Goal: Task Accomplishment & Management: Manage account settings

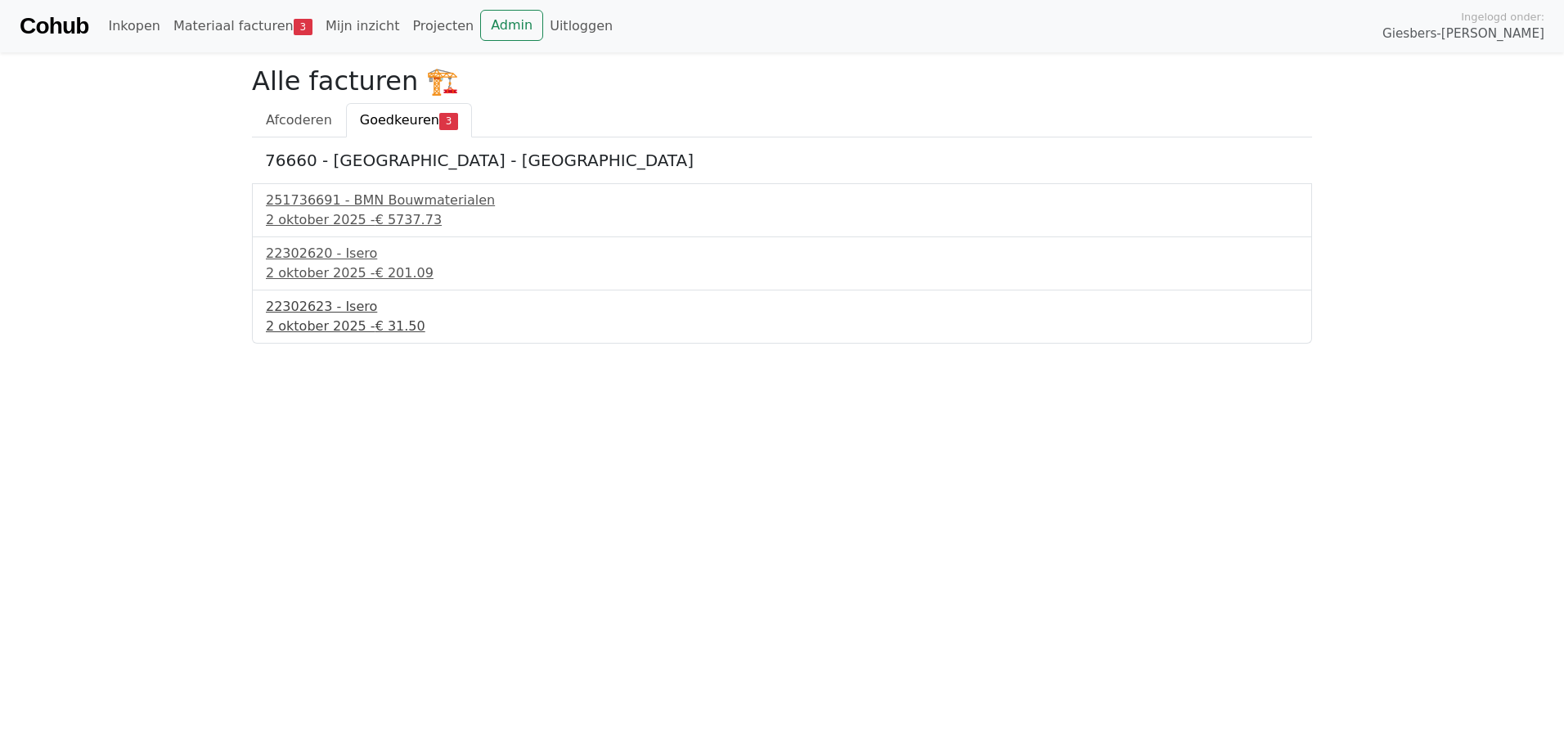
click at [304, 317] on div "2 oktober 2025 - € 31.50" at bounding box center [782, 327] width 1032 height 20
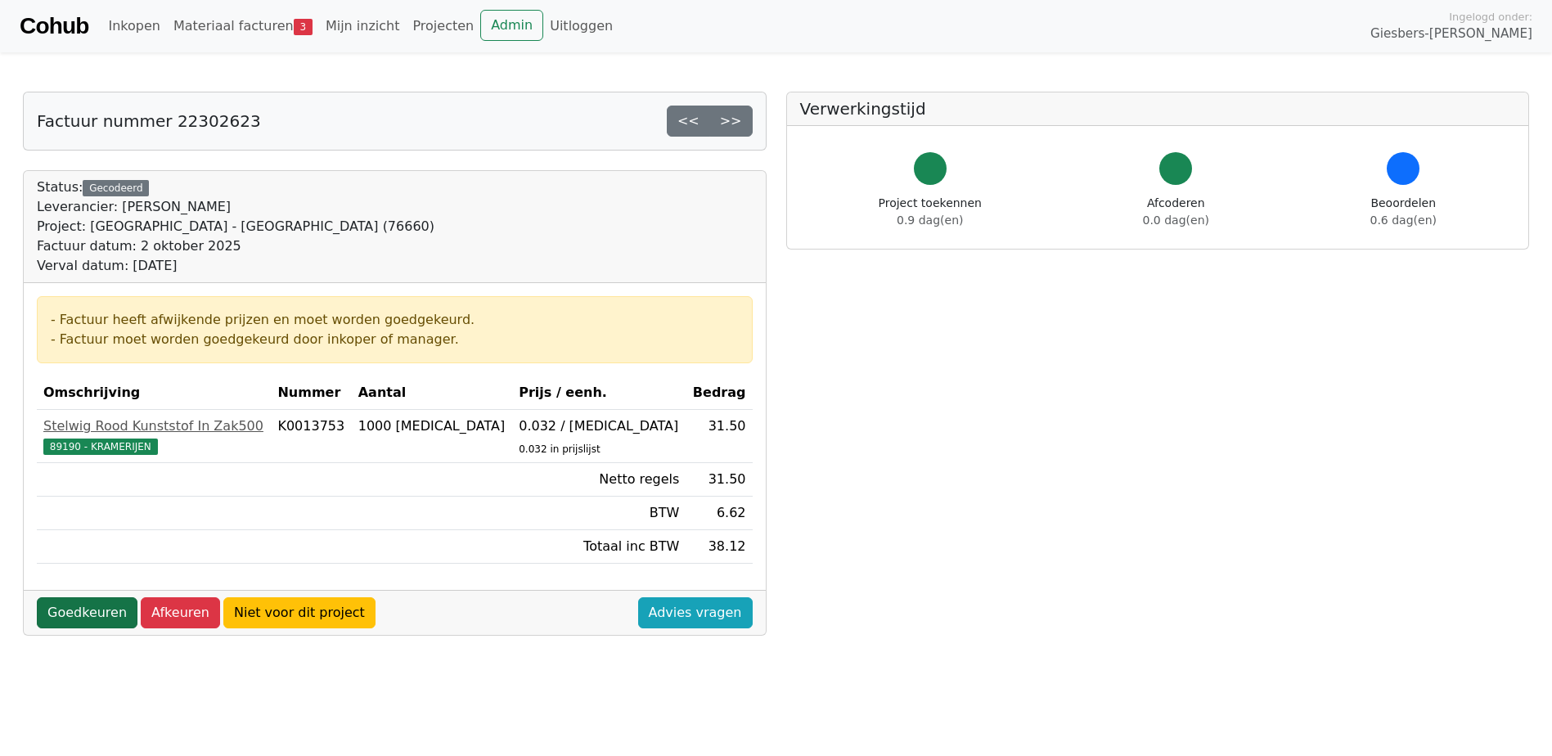
click at [72, 605] on link "Goedkeuren" at bounding box center [87, 612] width 101 height 31
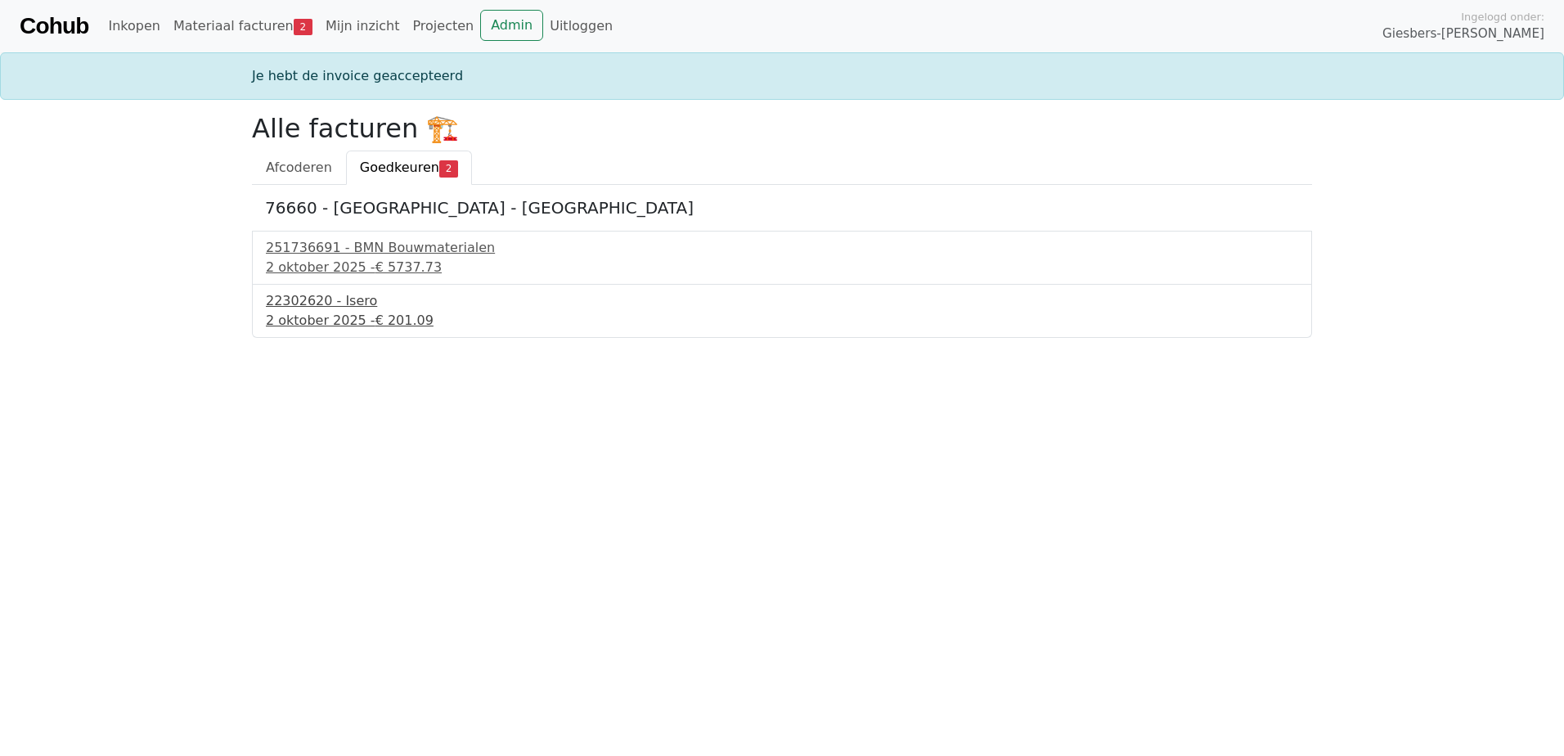
click at [319, 307] on div "22302620 - Isero" at bounding box center [782, 301] width 1032 height 20
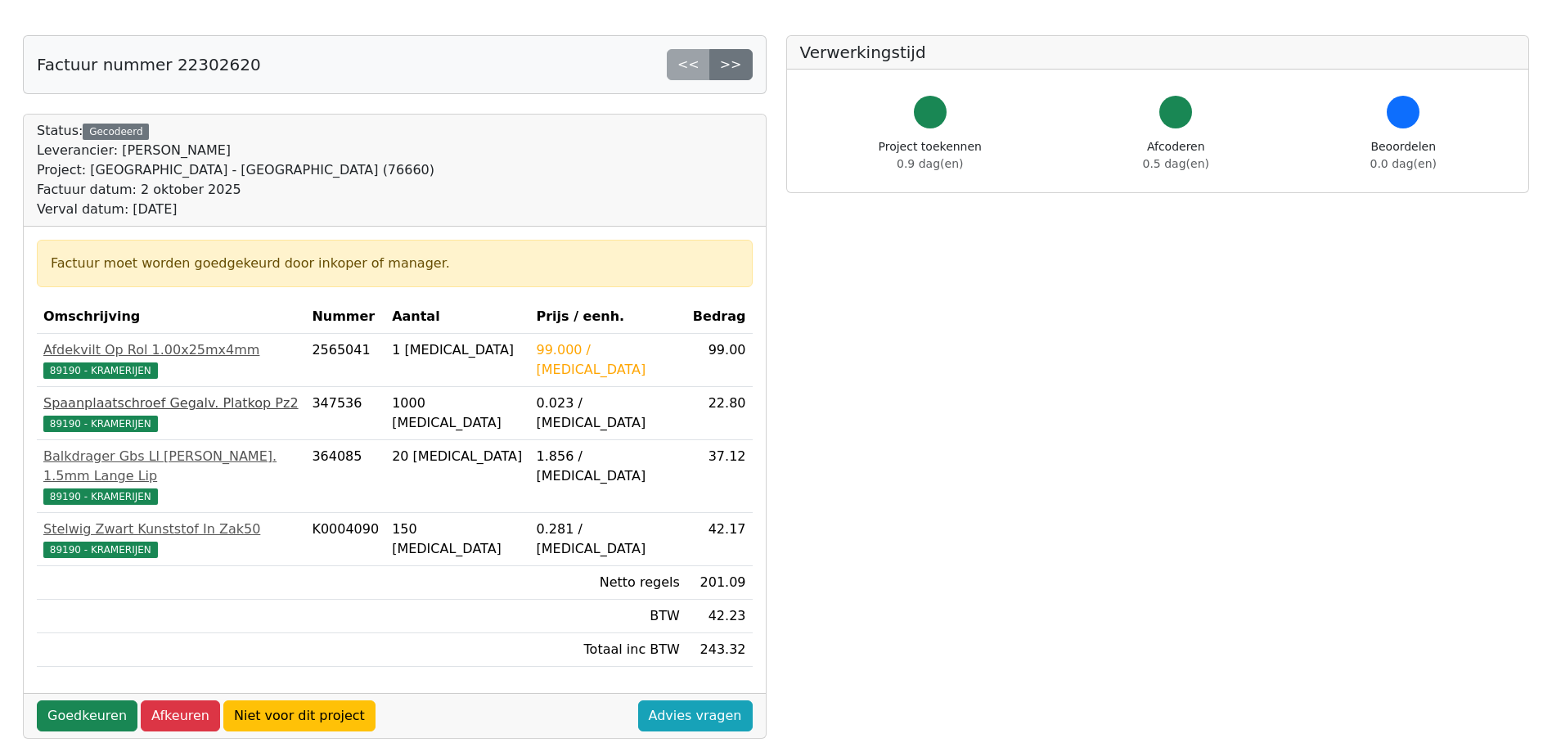
scroll to position [82, 0]
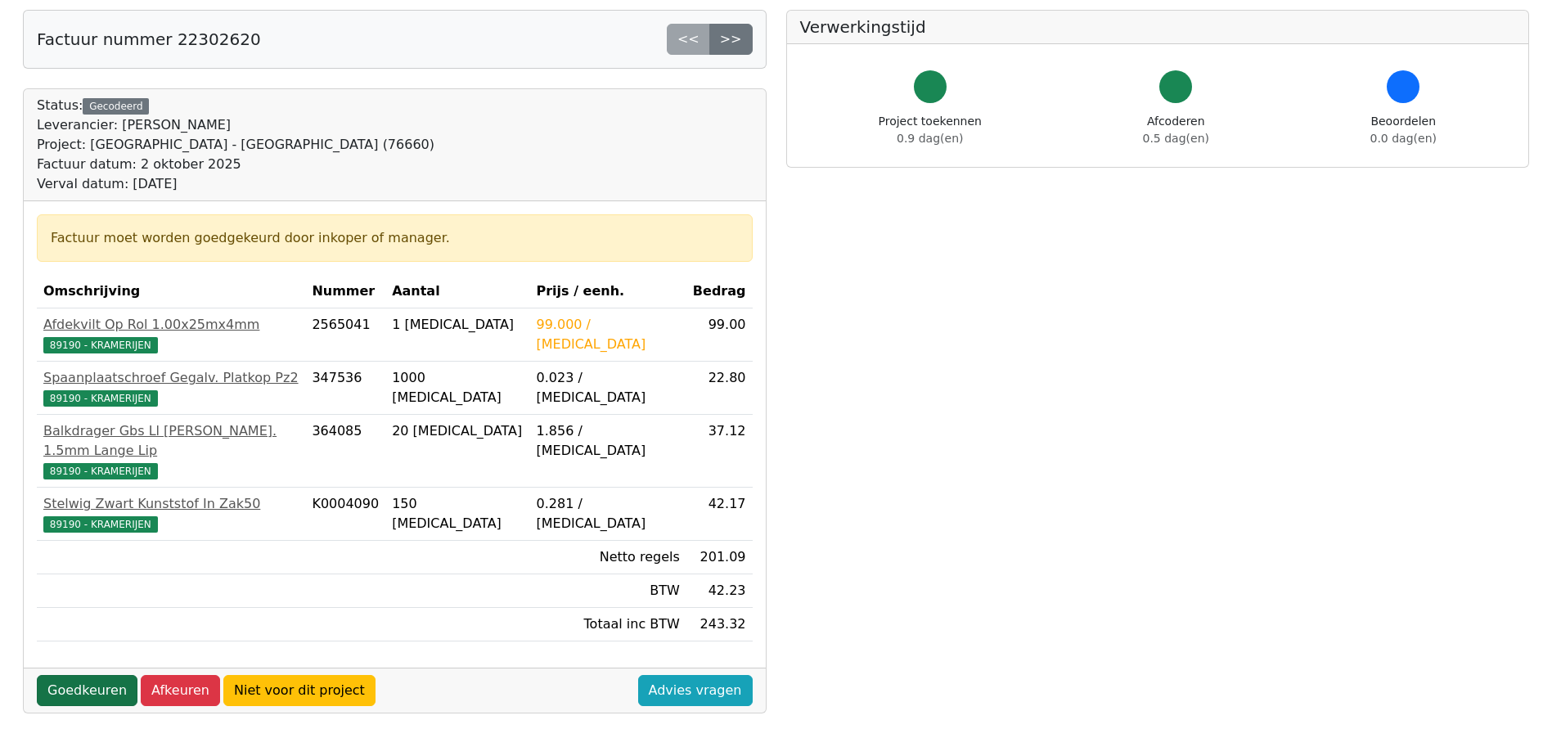
click at [74, 675] on link "Goedkeuren" at bounding box center [87, 690] width 101 height 31
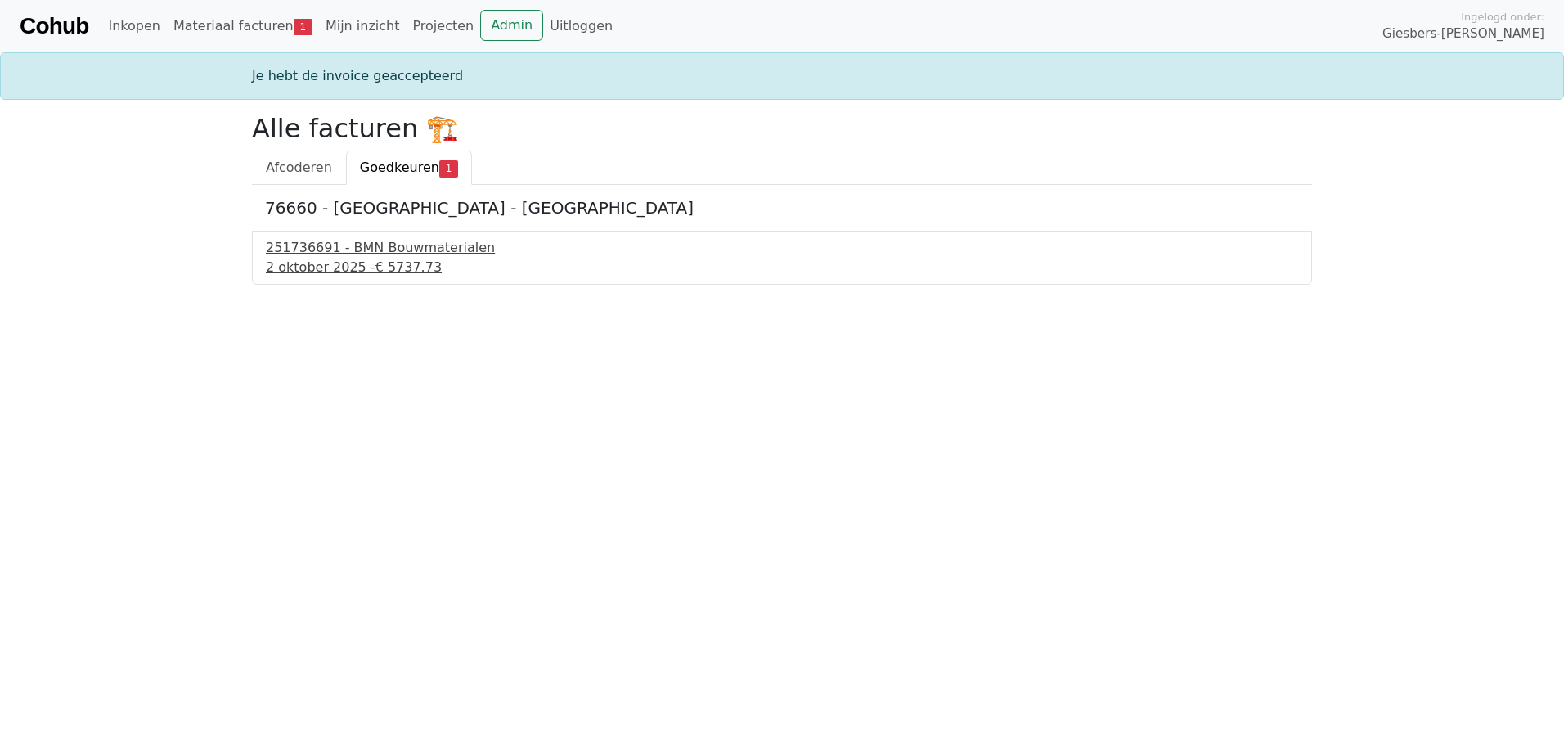
click at [312, 263] on div "2 oktober 2025 - € 5737.73" at bounding box center [782, 268] width 1032 height 20
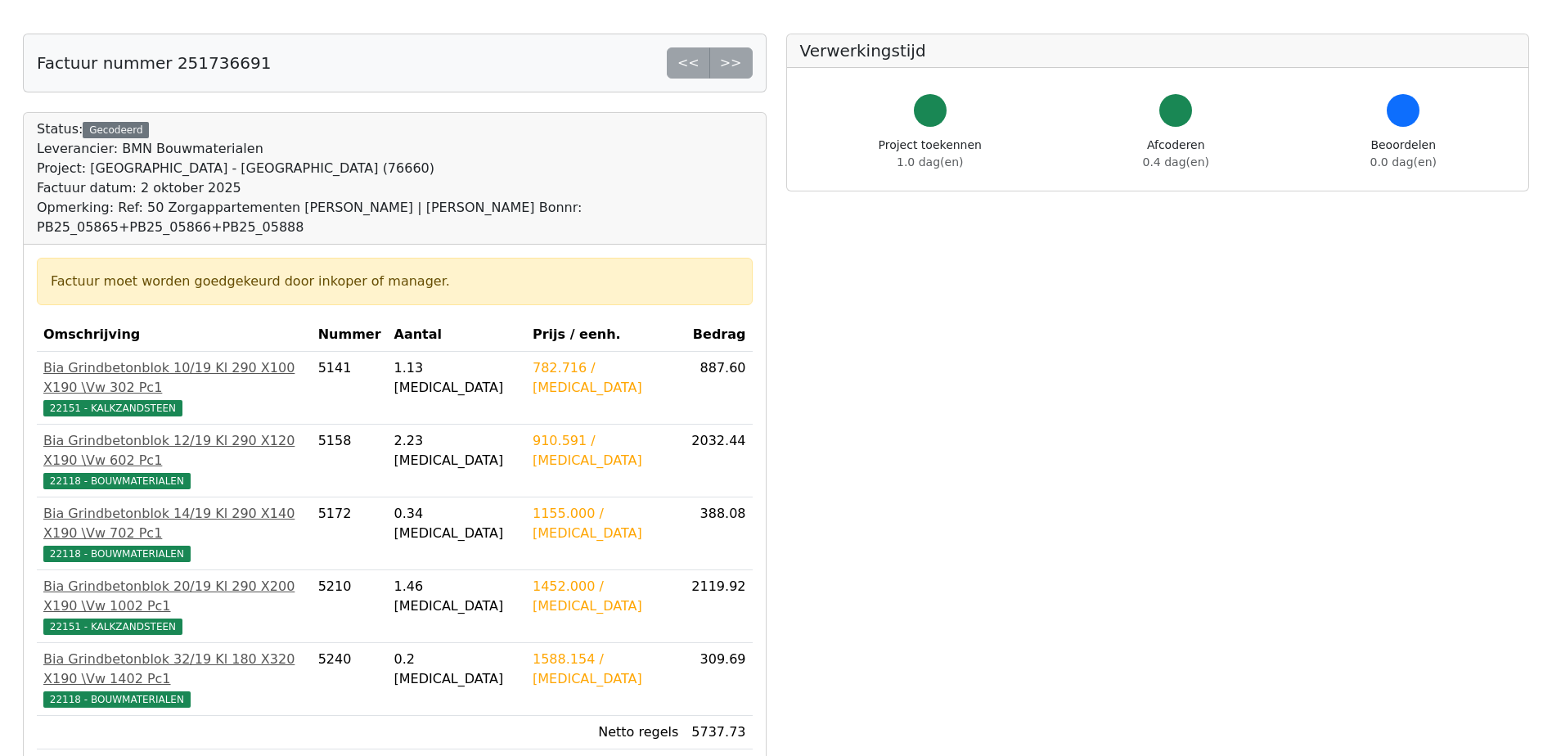
scroll to position [82, 0]
